Goal: Task Accomplishment & Management: Manage account settings

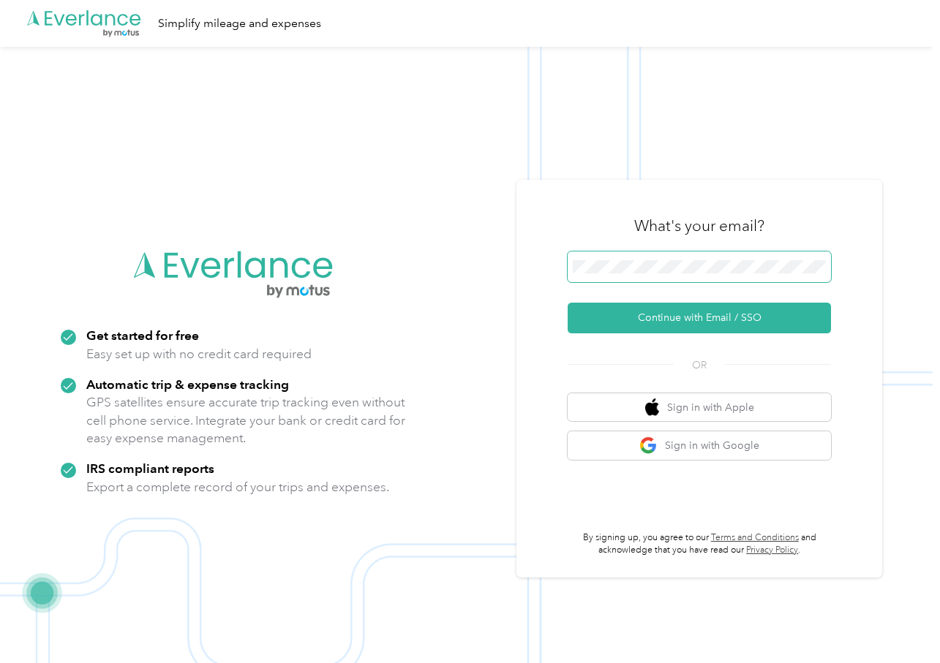
click at [700, 260] on span at bounding box center [698, 267] width 263 height 31
click at [701, 322] on button "Continue with Email / SSO" at bounding box center [698, 318] width 263 height 31
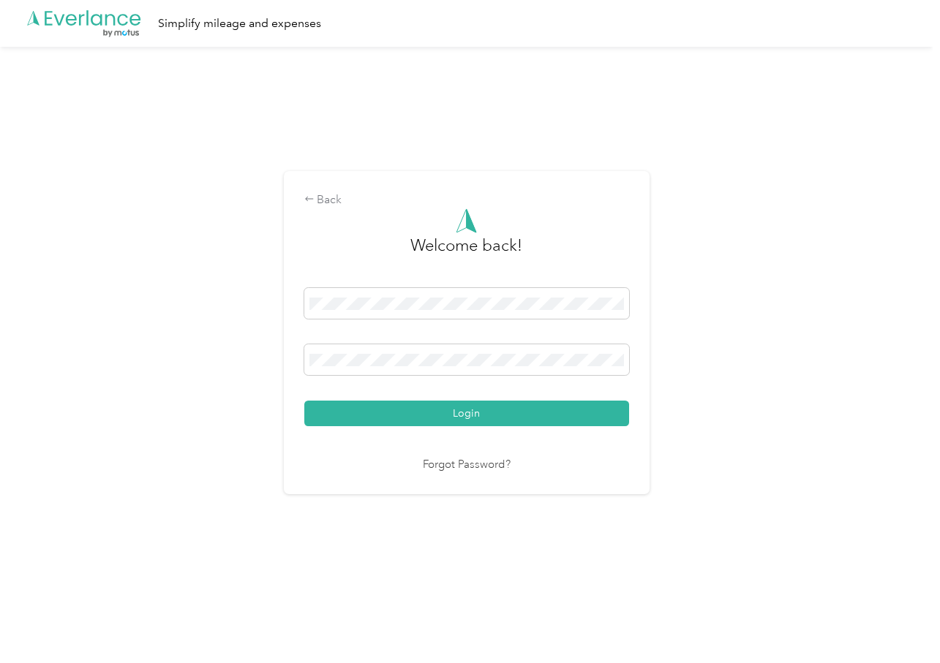
click at [304, 401] on button "Login" at bounding box center [466, 414] width 325 height 26
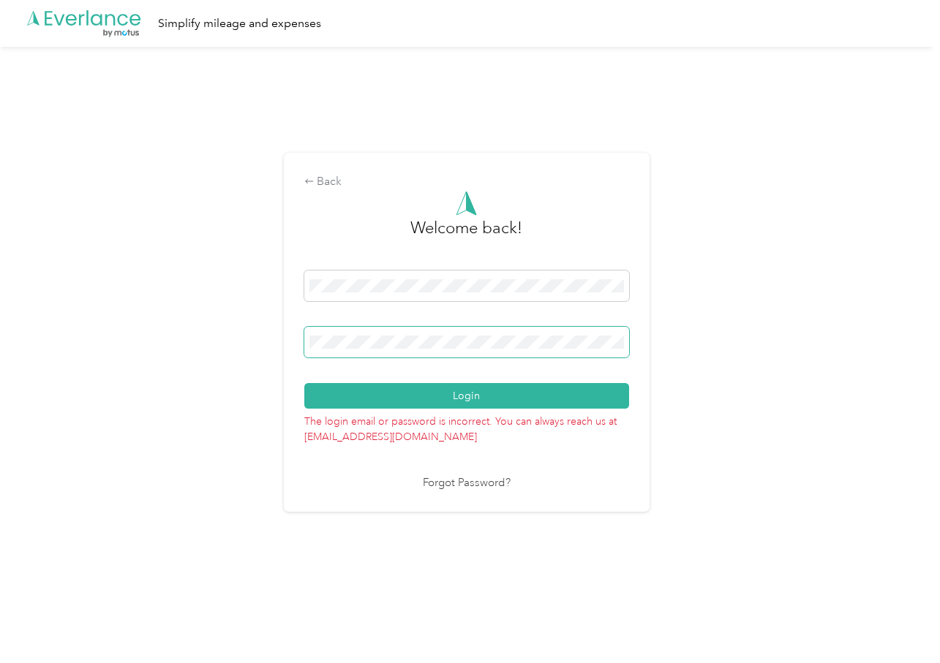
click at [483, 350] on span at bounding box center [466, 342] width 325 height 31
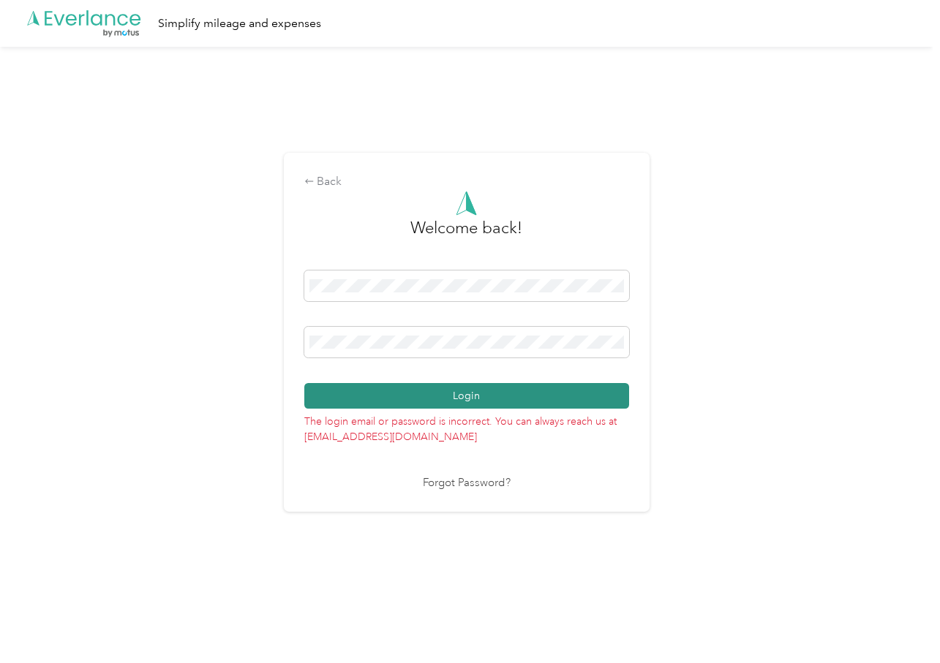
click at [554, 395] on button "Login" at bounding box center [466, 396] width 325 height 26
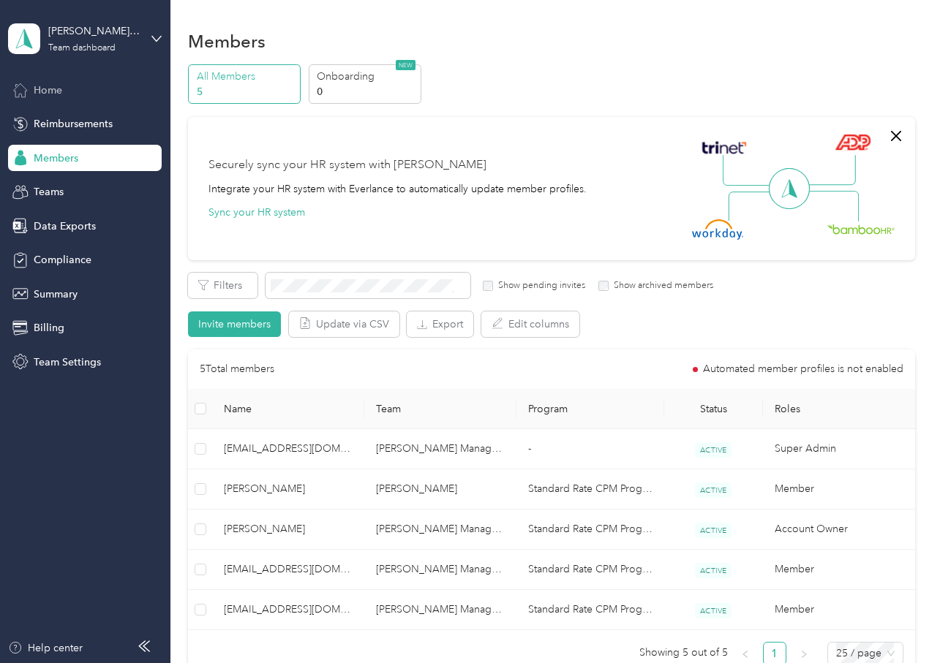
click at [48, 83] on span "Home" at bounding box center [48, 90] width 29 height 15
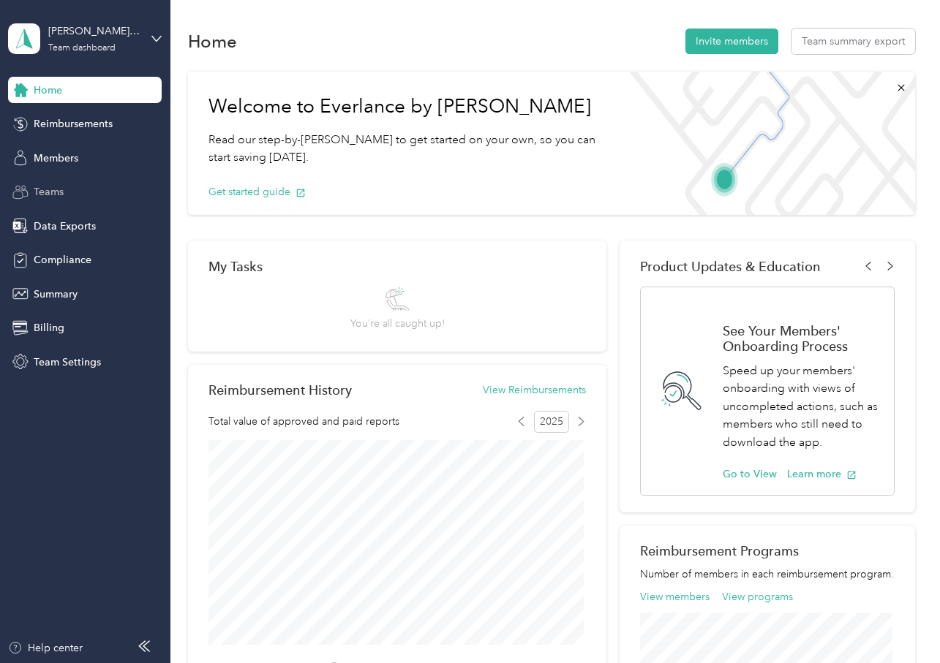
click at [53, 197] on span "Teams" at bounding box center [49, 191] width 30 height 15
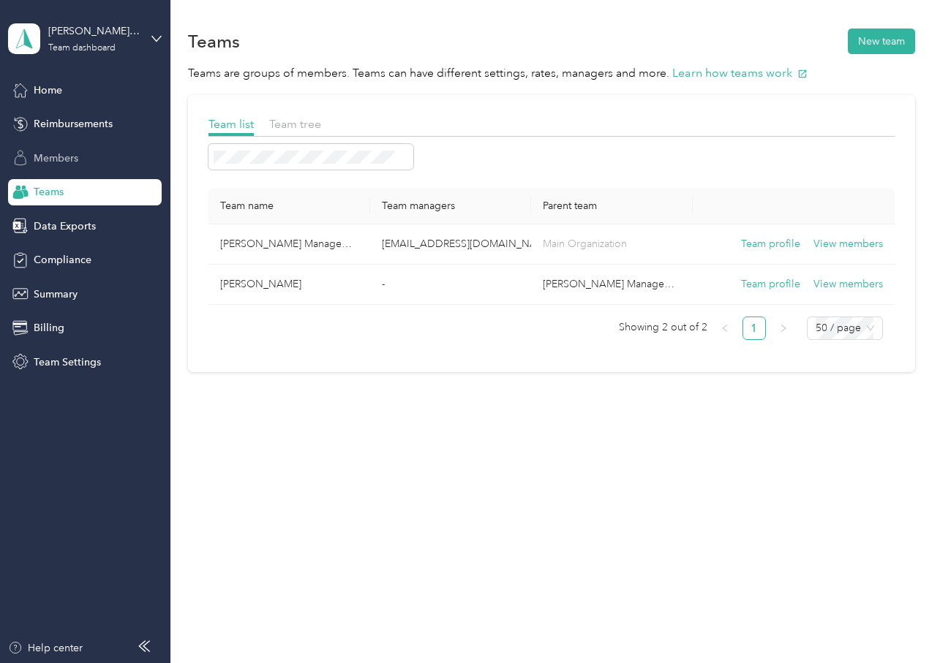
click at [55, 156] on span "Members" at bounding box center [56, 158] width 45 height 15
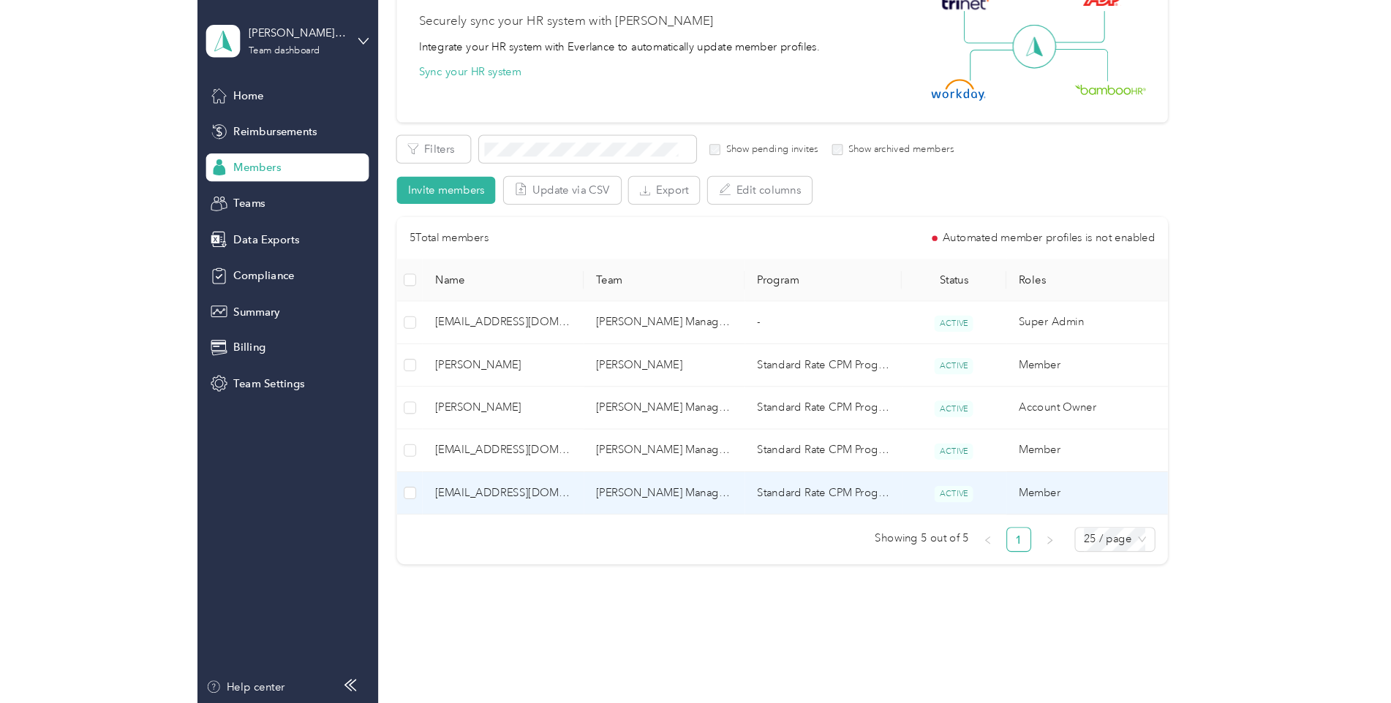
scroll to position [146, 0]
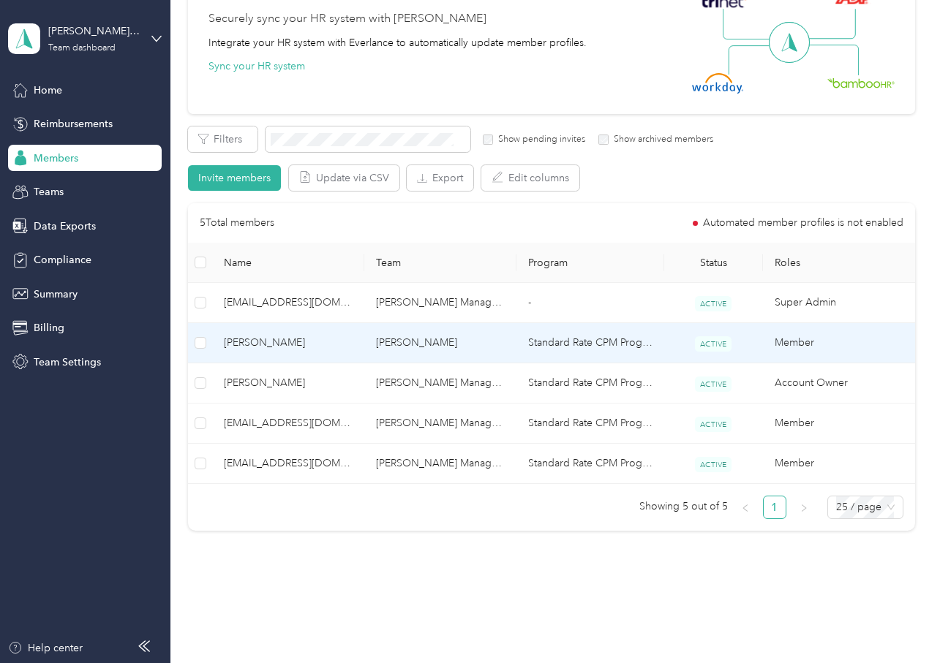
click at [553, 340] on td "Standard Rate CPM Program" at bounding box center [590, 343] width 148 height 40
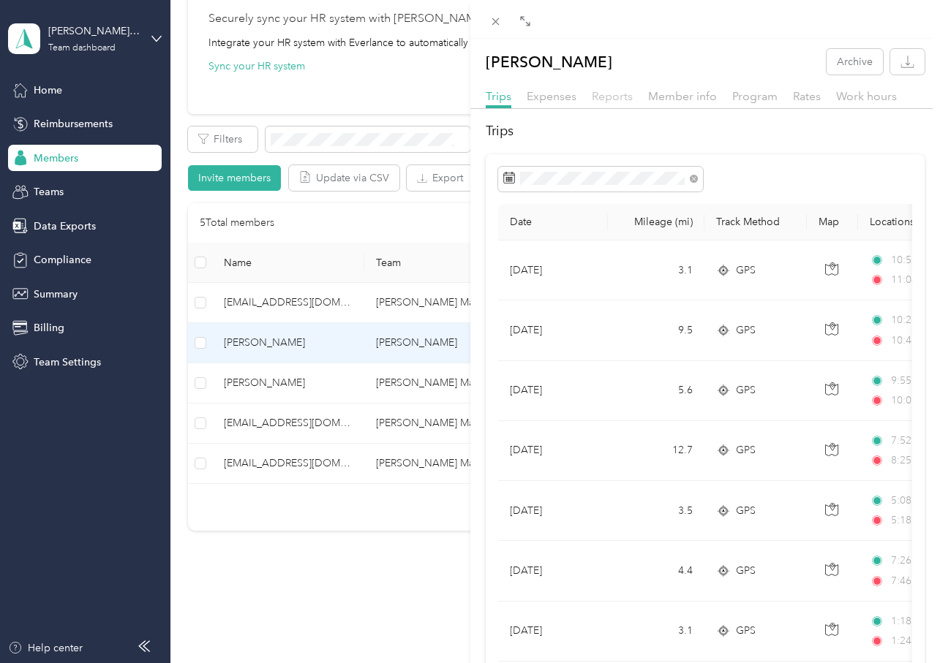
click at [606, 97] on span "Reports" at bounding box center [612, 96] width 41 height 14
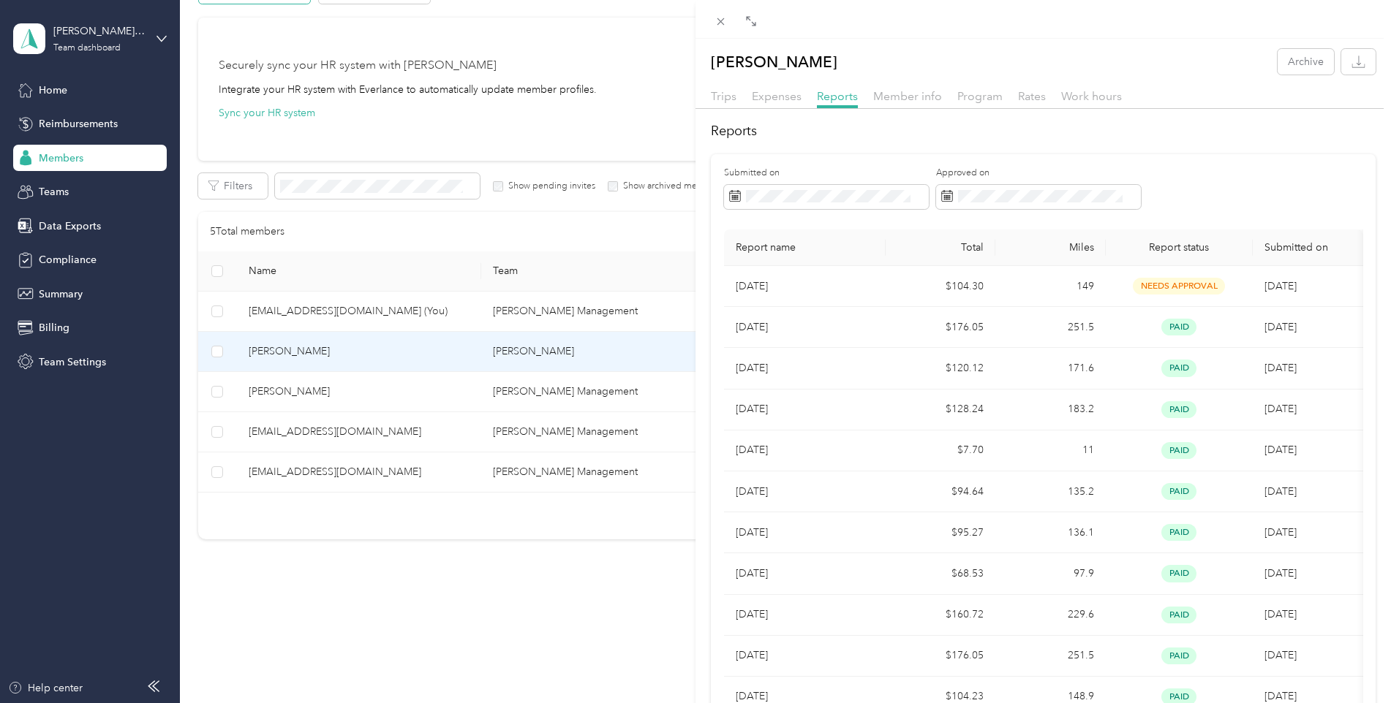
scroll to position [99, 0]
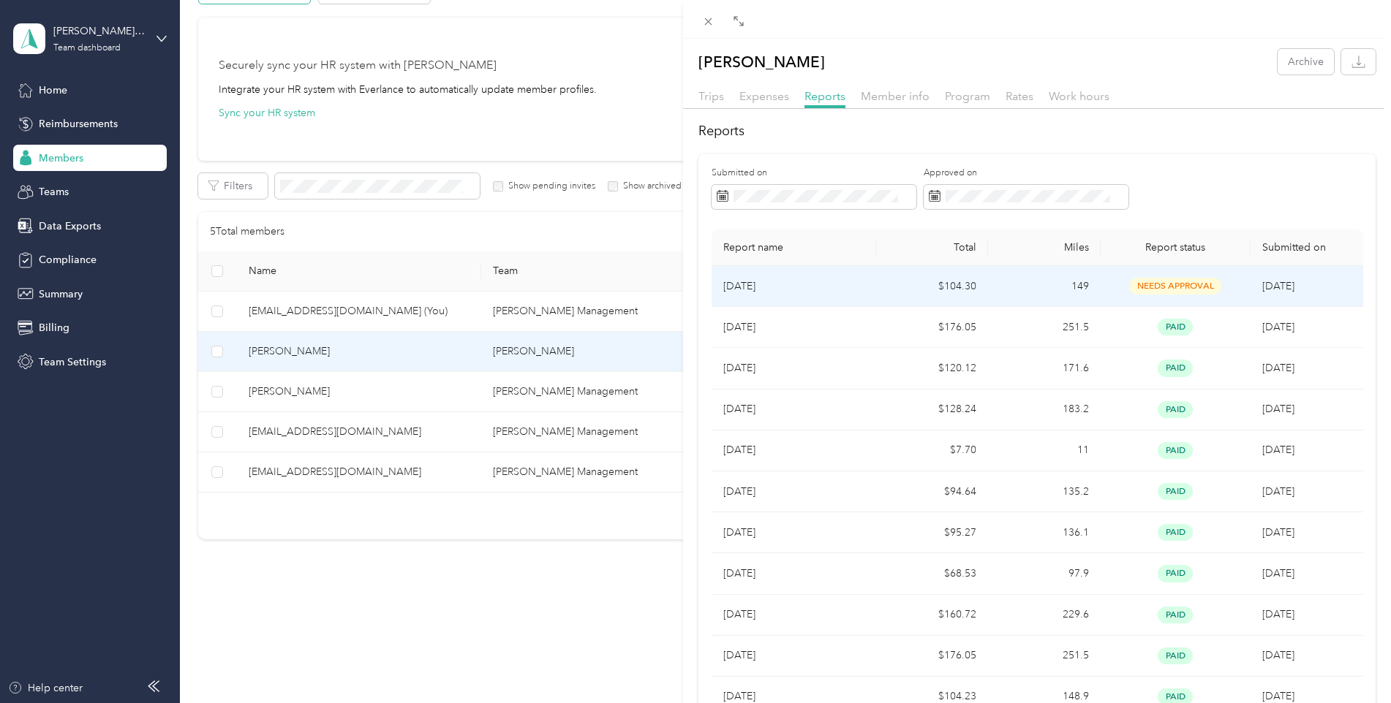
click at [939, 279] on td "149" at bounding box center [1044, 286] width 113 height 41
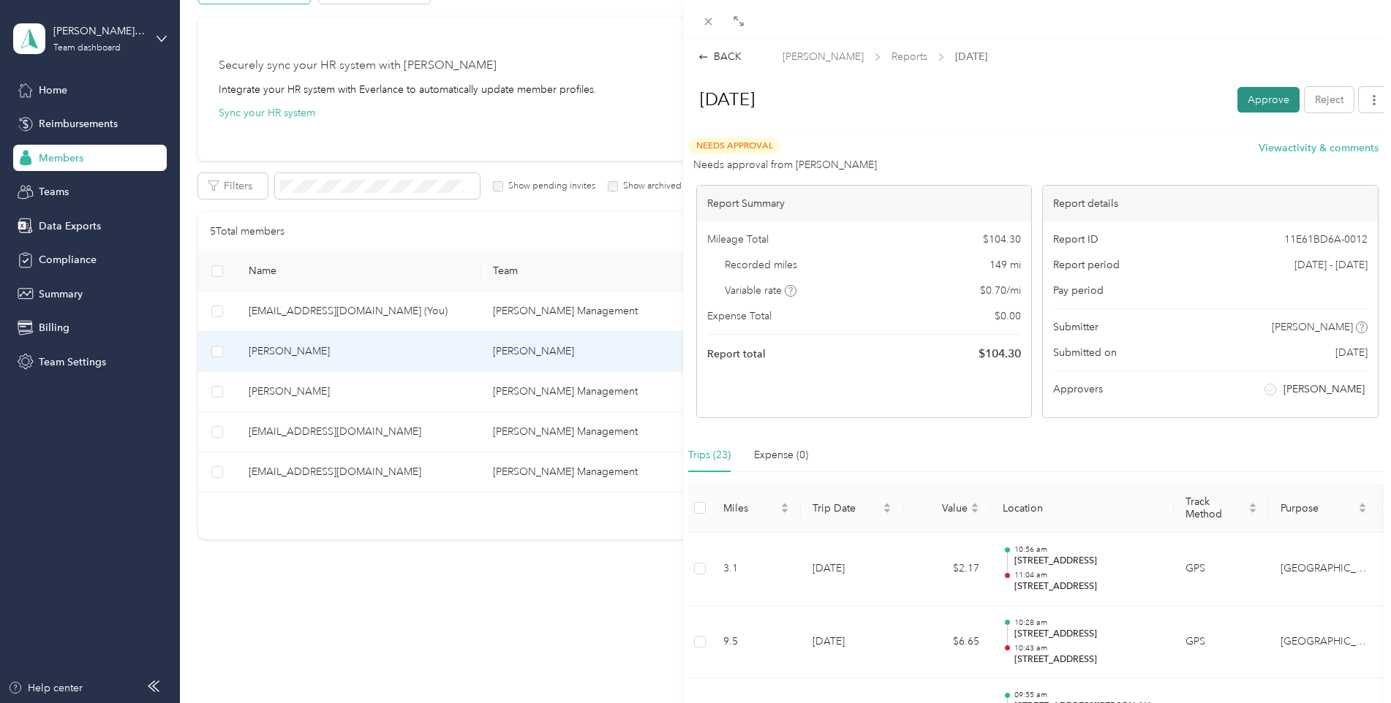
click at [939, 95] on button "Approve" at bounding box center [1268, 100] width 62 height 26
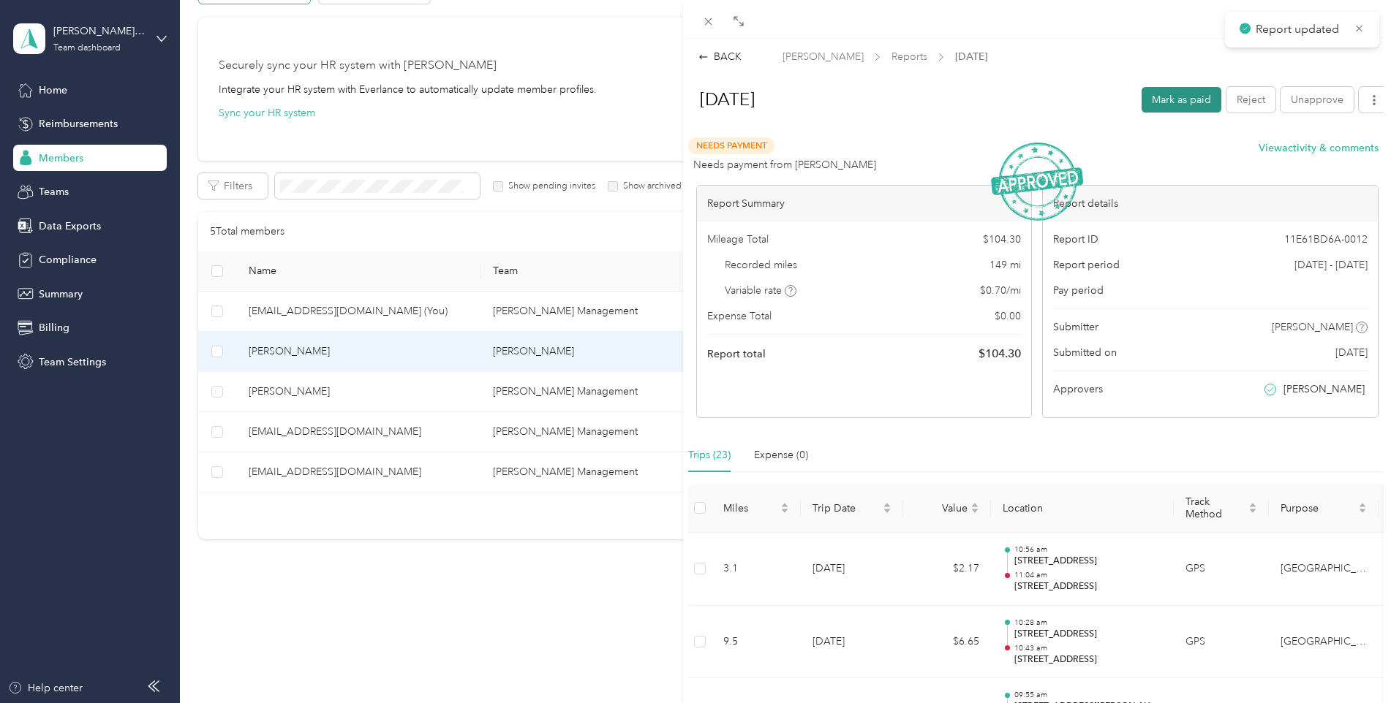
click at [939, 99] on button "Mark as paid" at bounding box center [1181, 100] width 80 height 26
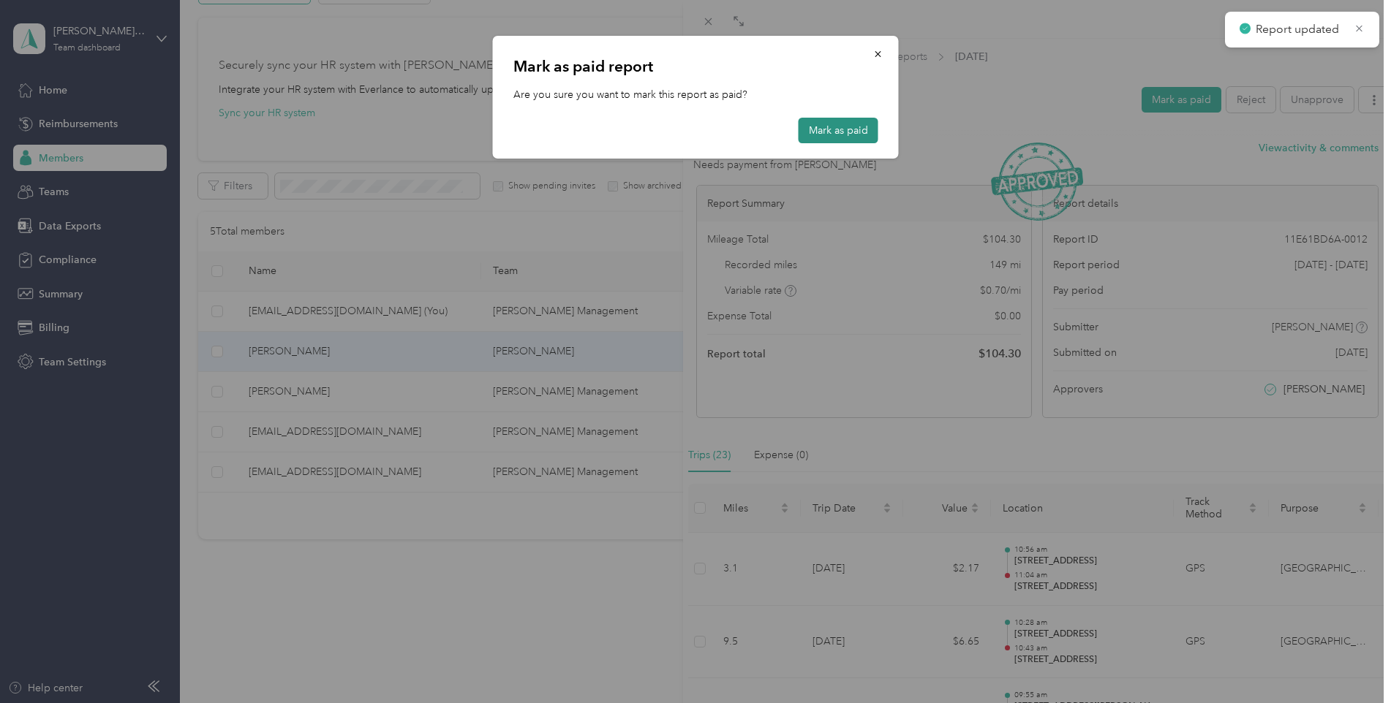
click at [847, 124] on button "Mark as paid" at bounding box center [838, 131] width 80 height 26
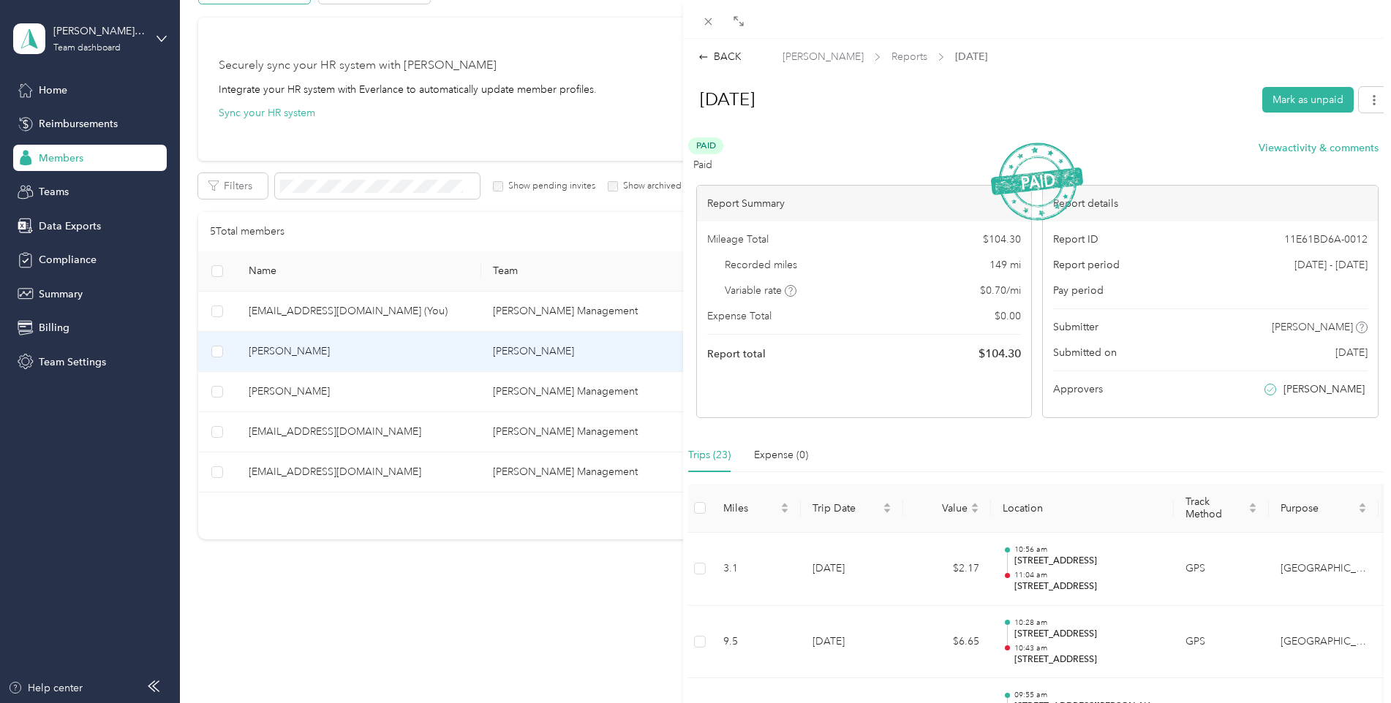
click at [312, 477] on div "BACK [PERSON_NAME] Reports [DATE] [DATE] Mark as unpaid Paid Paid View activity…" at bounding box center [695, 351] width 1391 height 703
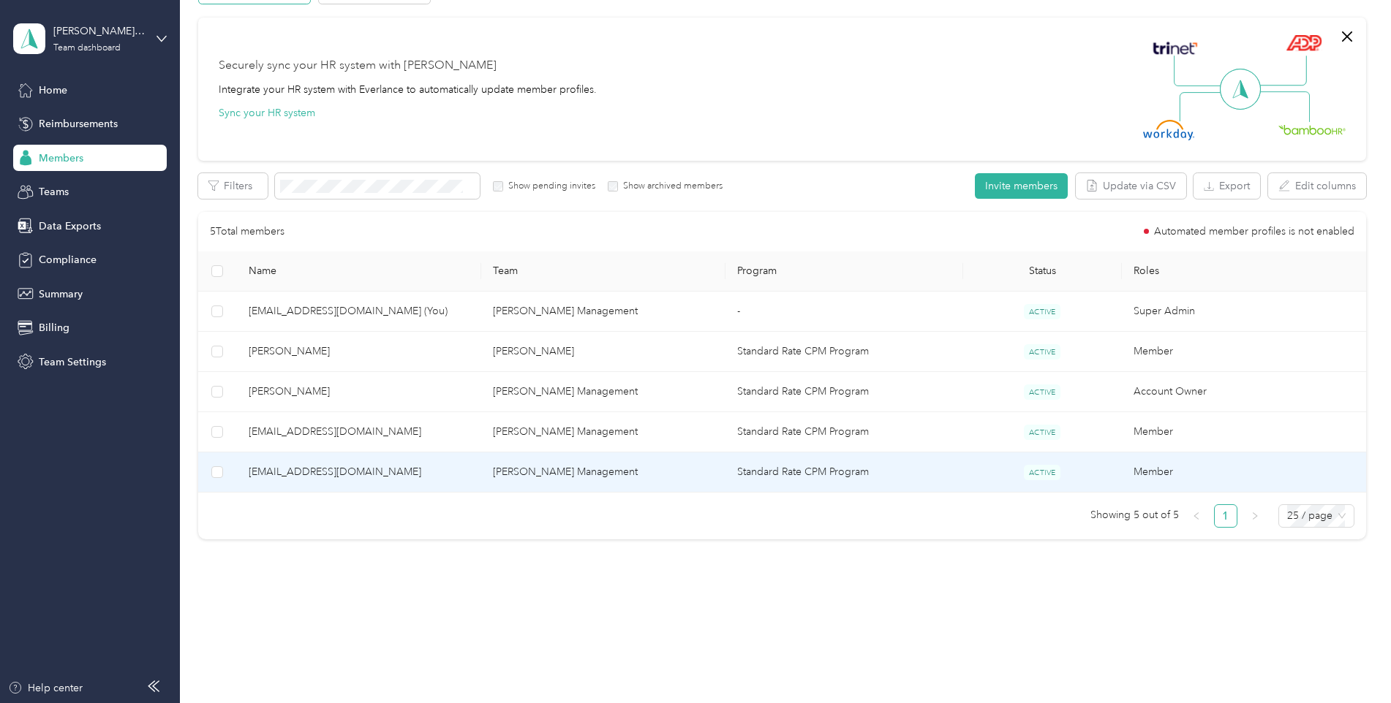
click at [323, 470] on span "[EMAIL_ADDRESS][DOMAIN_NAME]" at bounding box center [359, 472] width 221 height 16
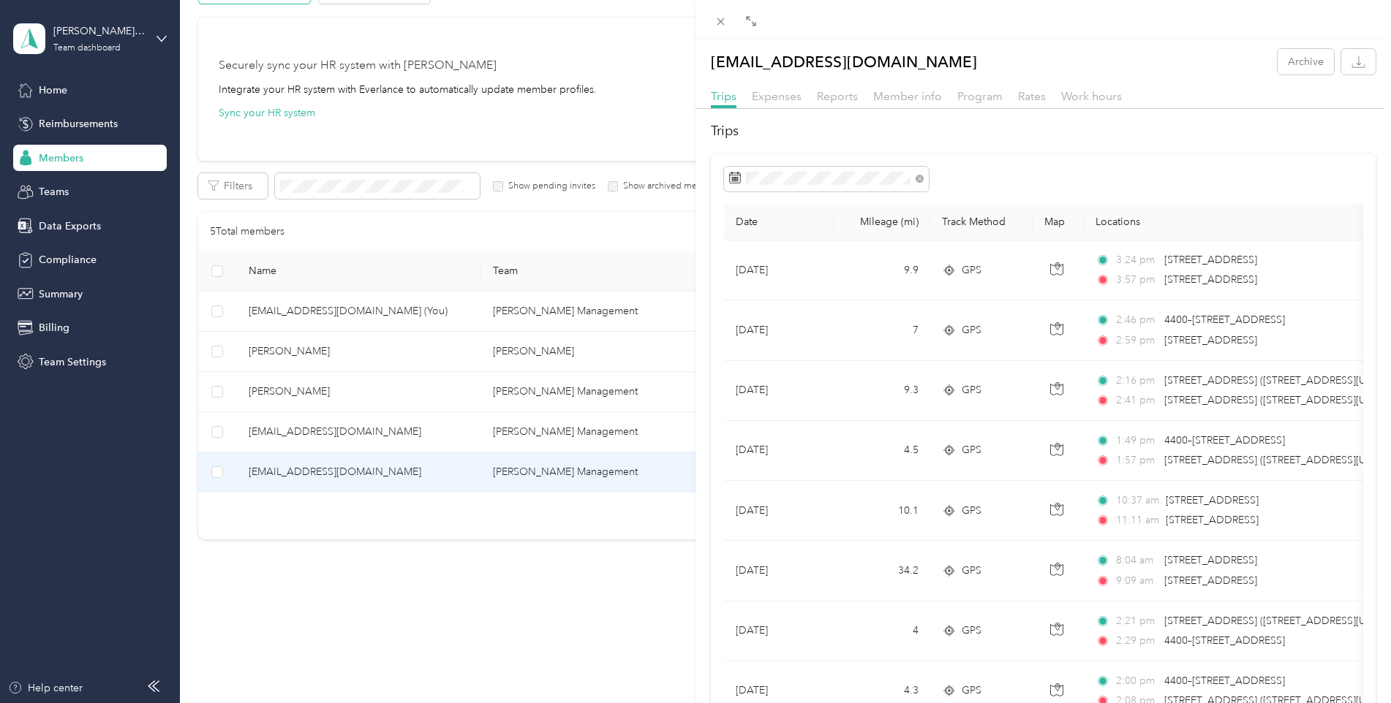
click at [861, 99] on div "Trips Expenses Reports Member info Program Rates Work hours" at bounding box center [1042, 98] width 695 height 21
click at [848, 99] on span "Reports" at bounding box center [837, 96] width 41 height 14
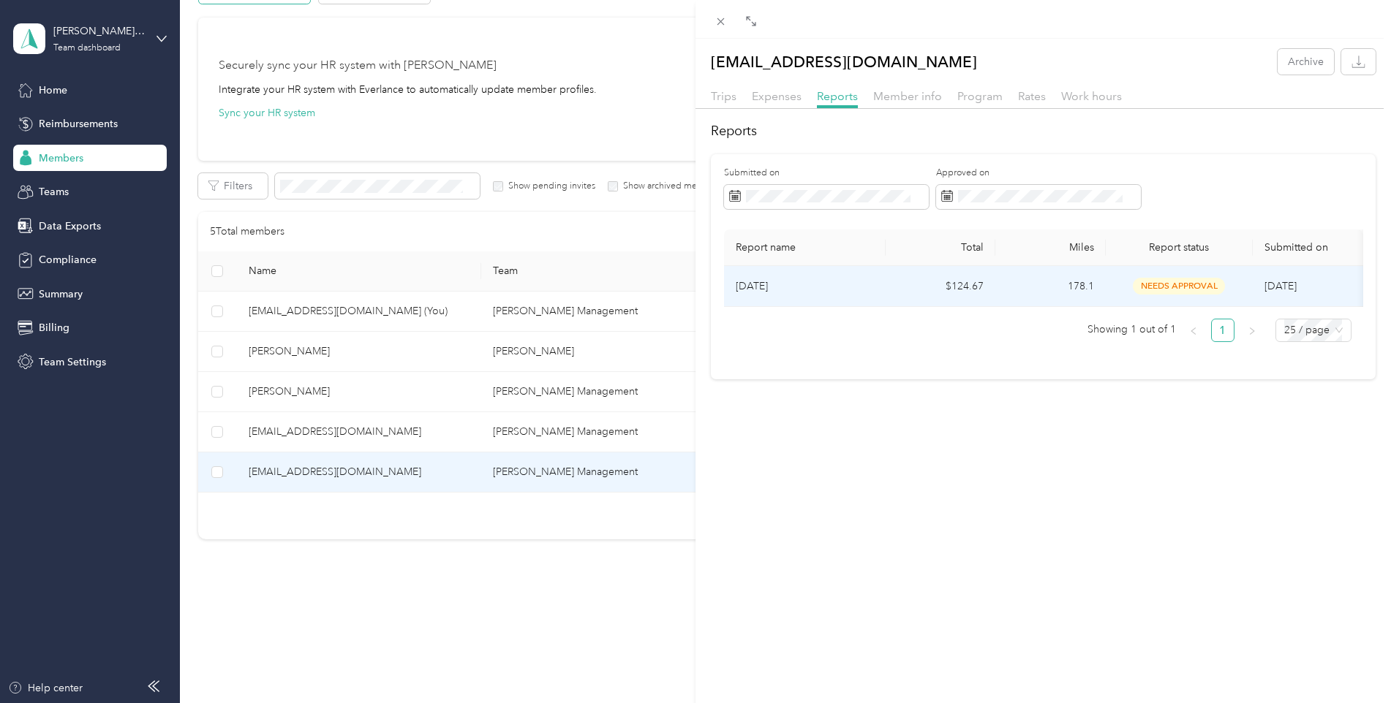
click at [939, 285] on span "needs approval" at bounding box center [1179, 286] width 92 height 17
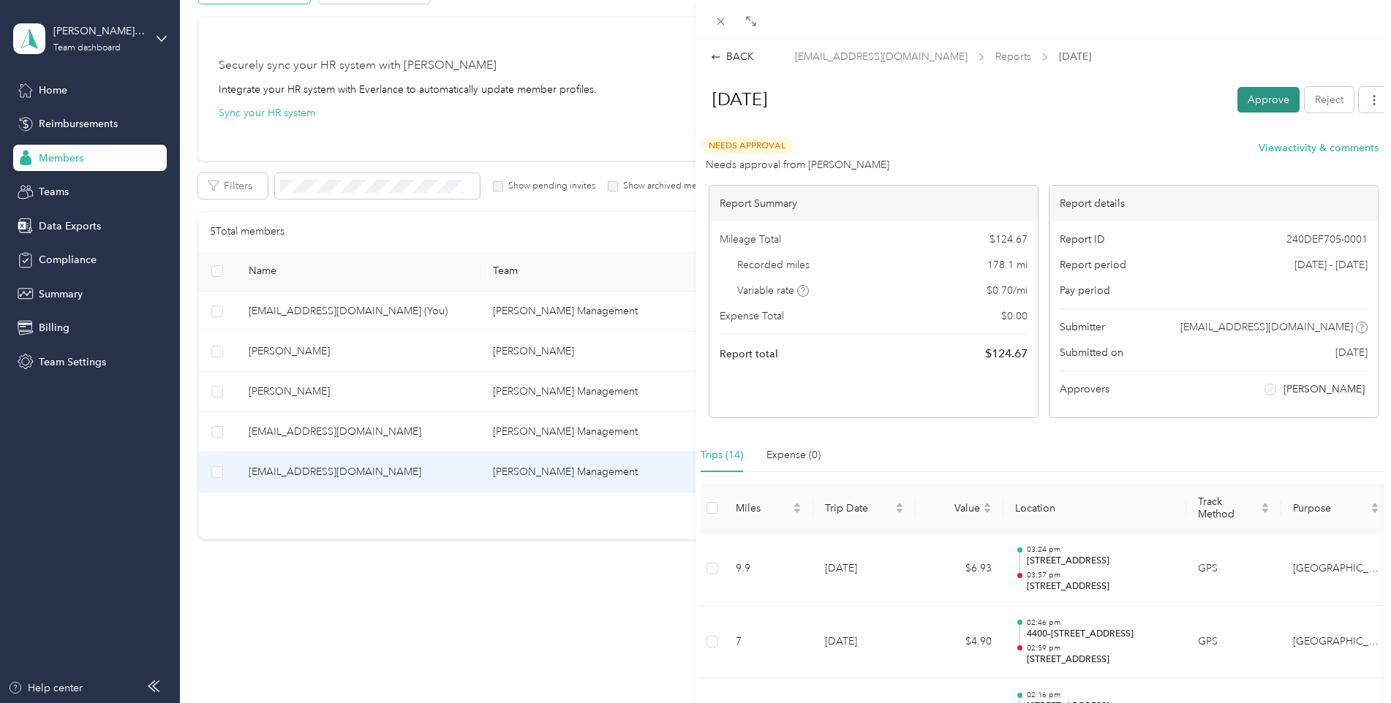
click at [939, 93] on button "Approve" at bounding box center [1268, 100] width 62 height 26
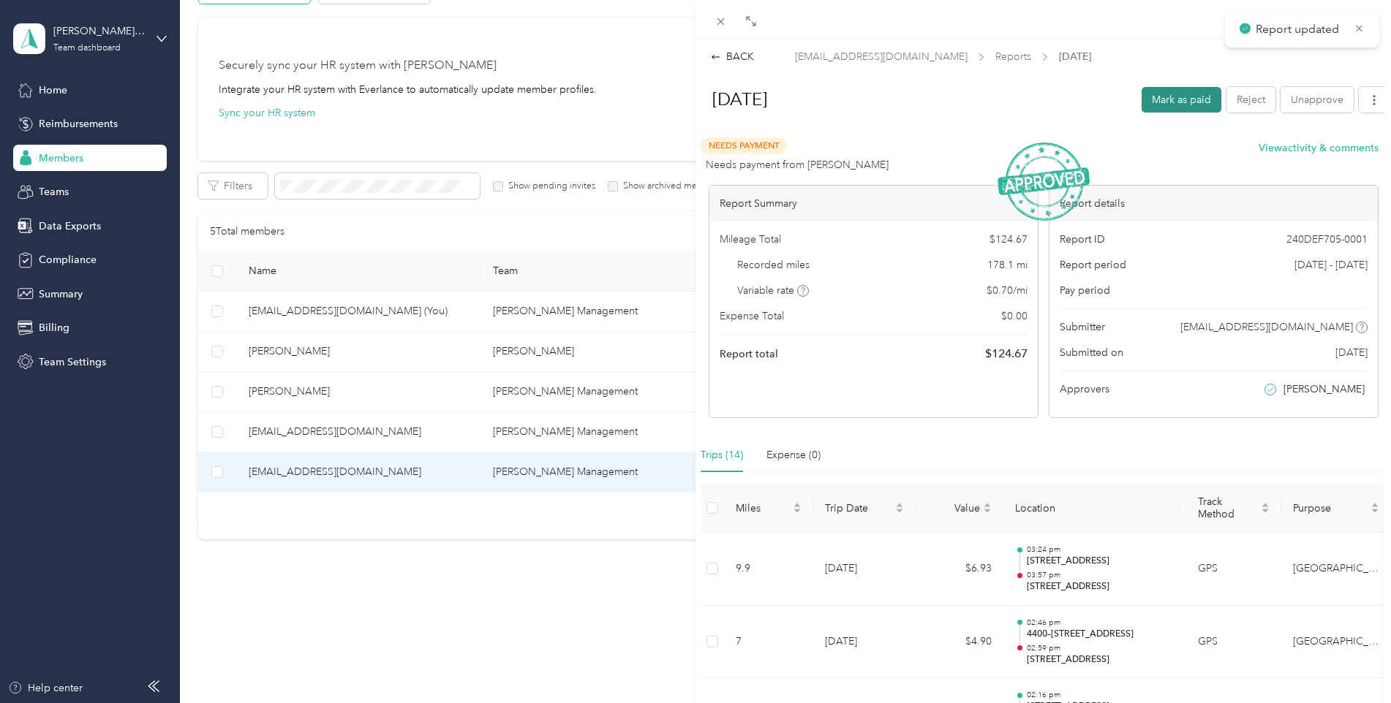
click at [939, 97] on button "Mark as paid" at bounding box center [1181, 100] width 80 height 26
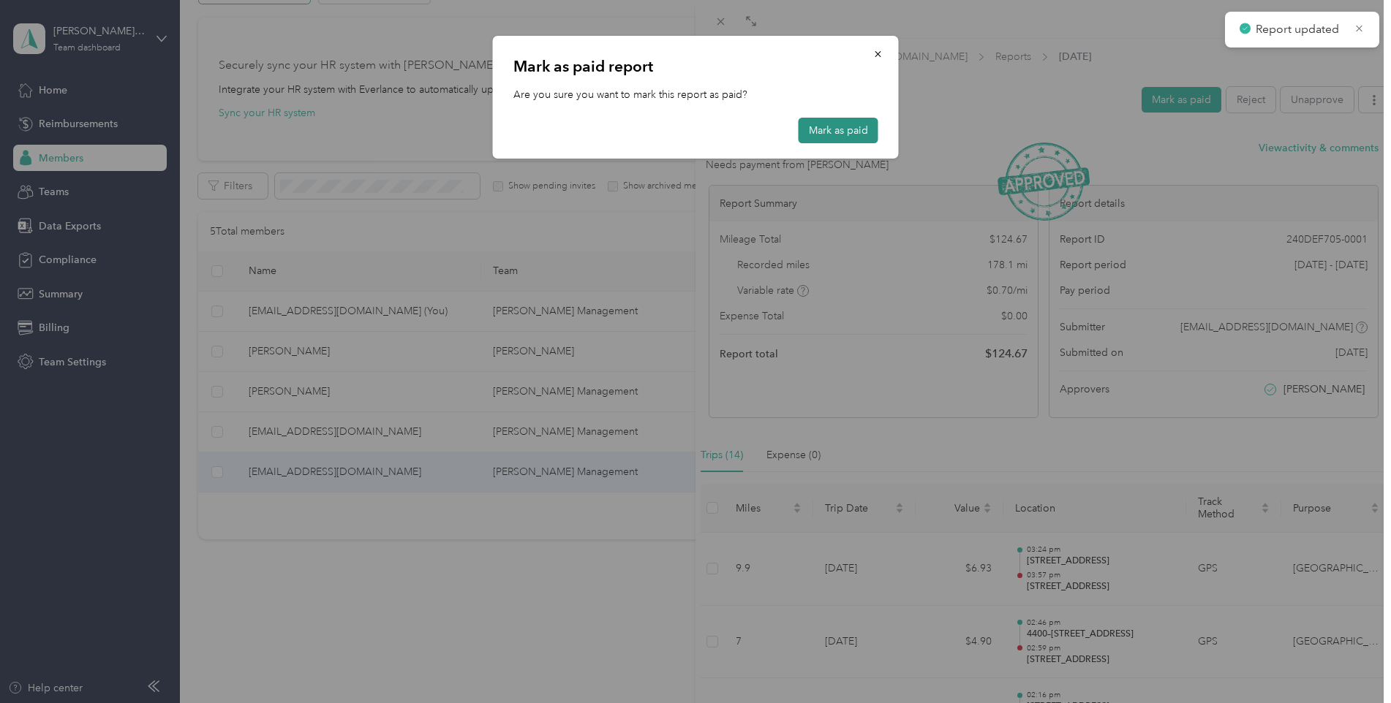
click at [842, 133] on button "Mark as paid" at bounding box center [838, 131] width 80 height 26
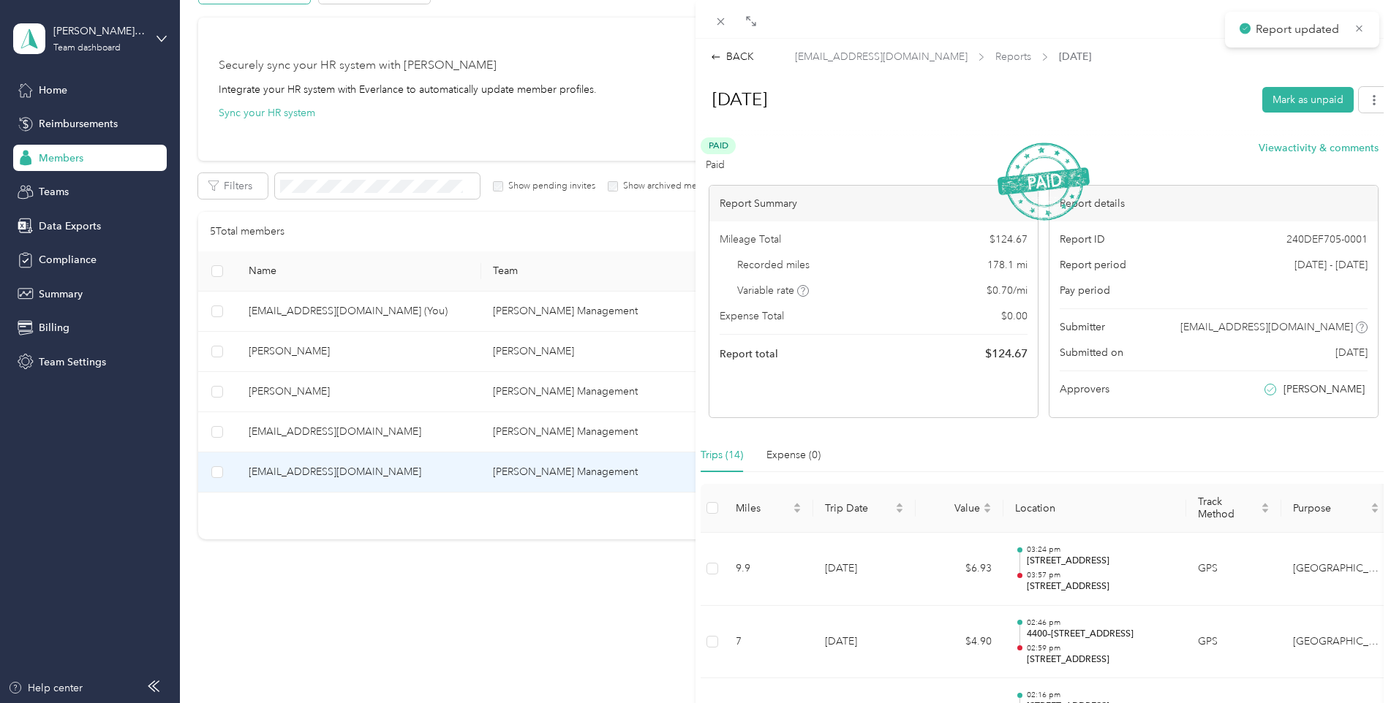
click at [333, 434] on div "BACK [EMAIL_ADDRESS][DOMAIN_NAME] Reports [DATE] [DATE] Mark as unpaid Paid Pai…" at bounding box center [695, 351] width 1391 height 703
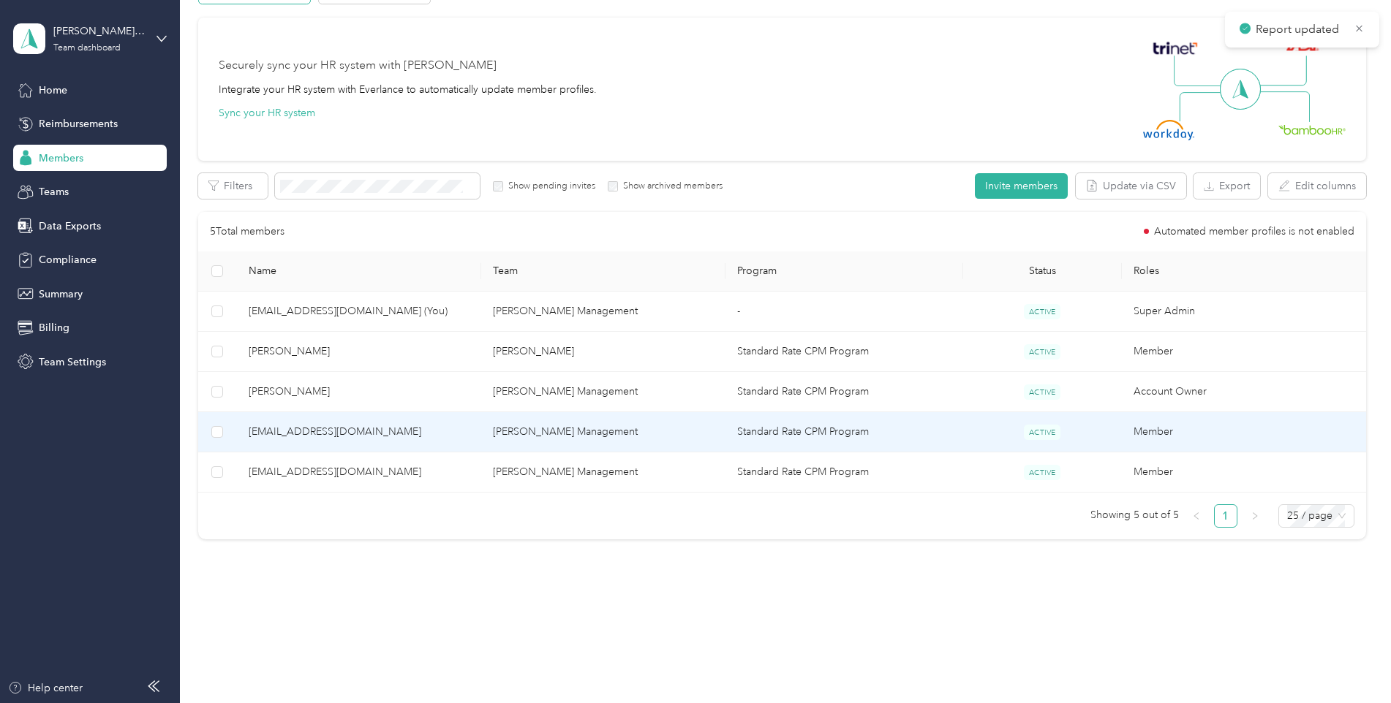
click at [338, 428] on span "[EMAIL_ADDRESS][DOMAIN_NAME]" at bounding box center [359, 432] width 221 height 16
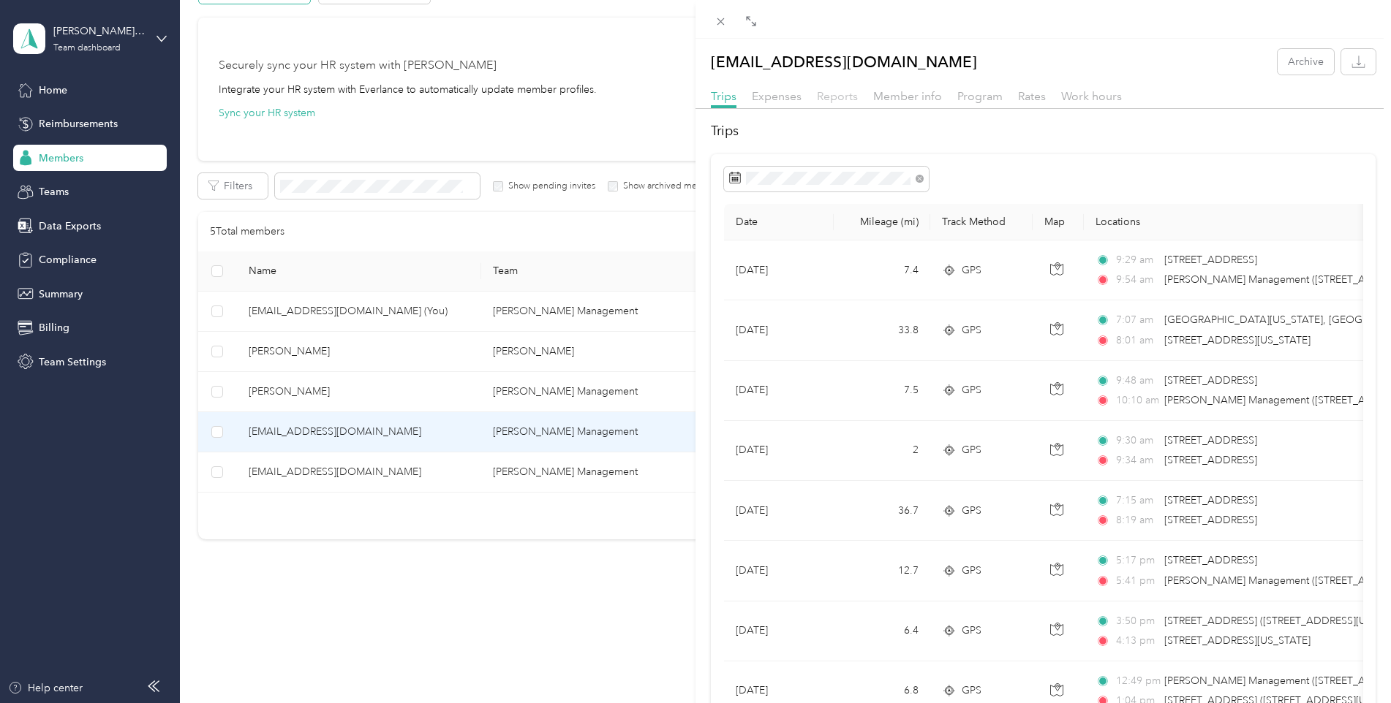
click at [847, 94] on span "Reports" at bounding box center [837, 96] width 41 height 14
